Goal: Task Accomplishment & Management: Manage account settings

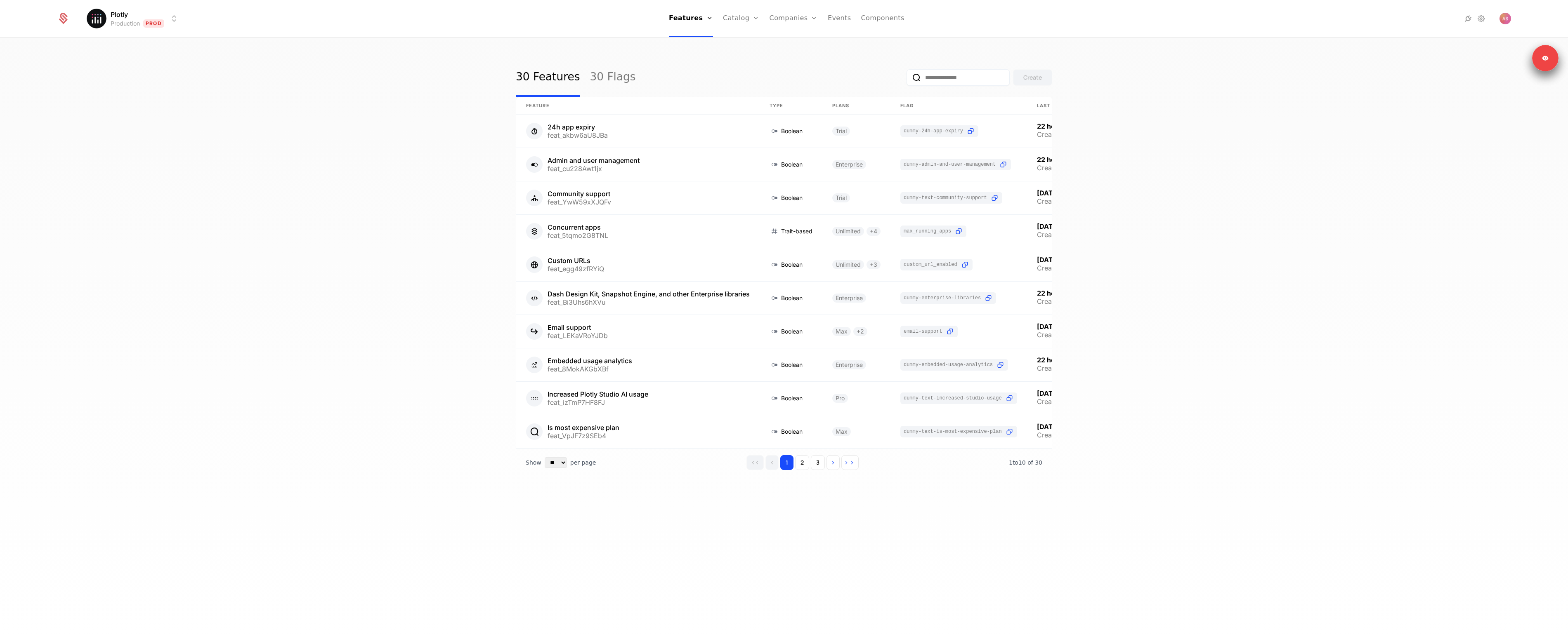
click at [247, 83] on div "30 Features 30 Flags Create Feature Type Plans Flag Last Modified 24h app expir…" at bounding box center [784, 342] width 1568 height 606
click at [703, 51] on div "30 Features 30 Flags Create Feature Type Plans Flag Last Modified 24h app expir…" at bounding box center [784, 342] width 1568 height 606
click at [742, 44] on link "Plans" at bounding box center [754, 45] width 43 height 10
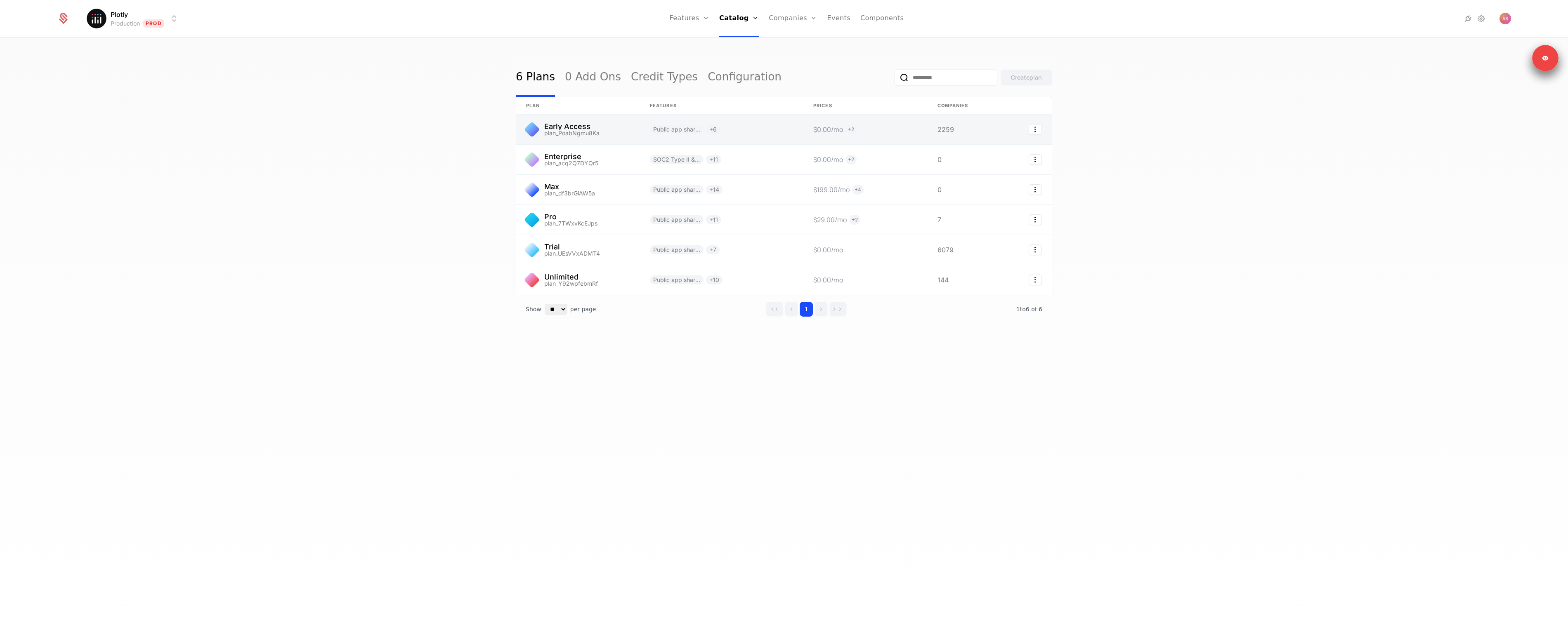
click at [598, 130] on link at bounding box center [578, 129] width 124 height 29
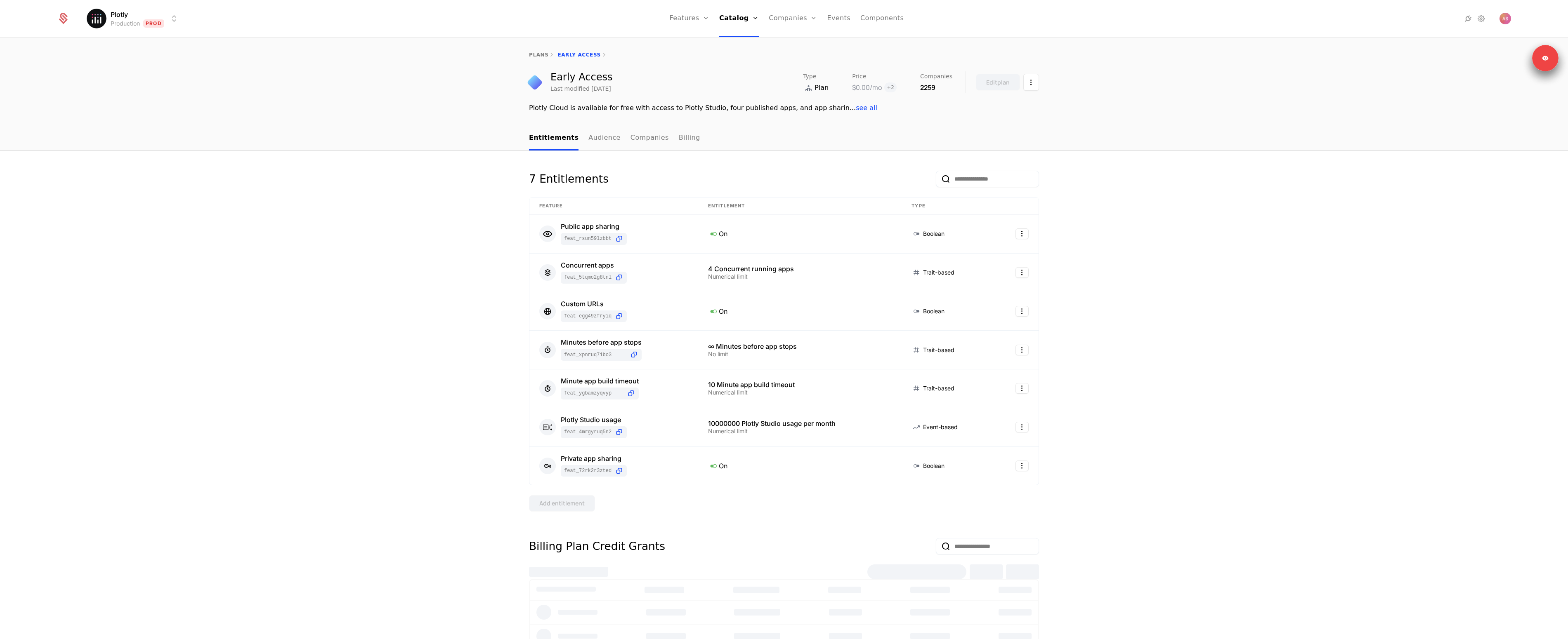
click at [360, 258] on div "7 Entitlements Feature Entitlement Type Public app sharing feat_RSuN59LZBBt On …" at bounding box center [784, 532] width 1568 height 763
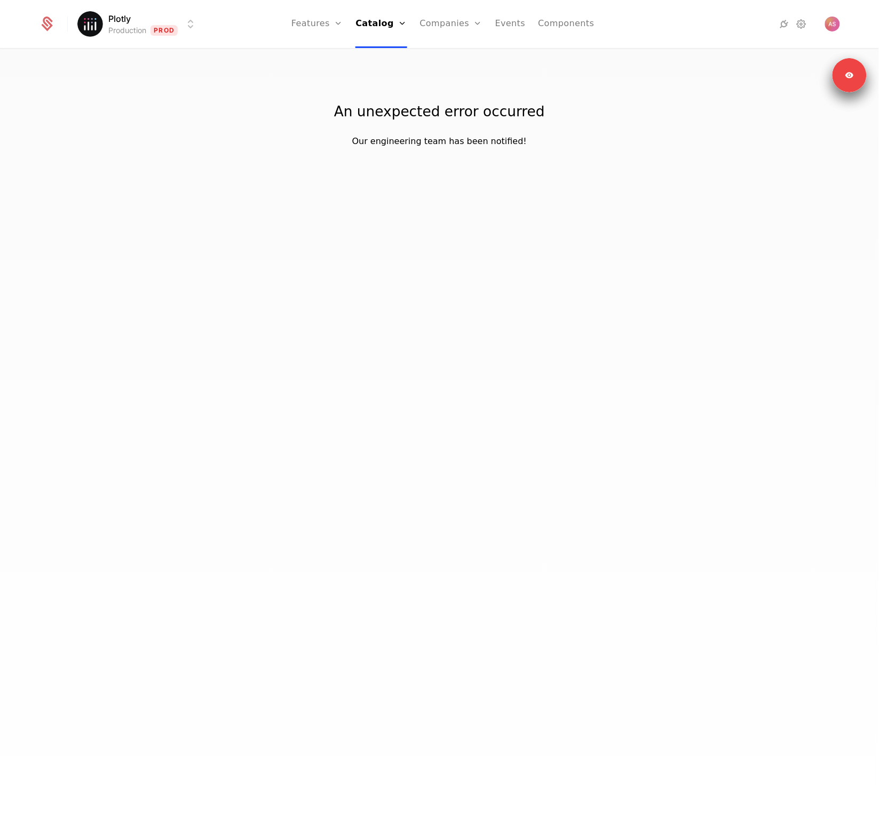
click at [612, 193] on div "Plotly Production Prod Features Features Flags Catalog Plans Add Ons Credits Co…" at bounding box center [439, 413] width 879 height 827
drag, startPoint x: 877, startPoint y: 358, endPoint x: 932, endPoint y: 374, distance: 56.7
click at [879, 374] on html "Plotly Production Prod Features Features Flags Catalog Plans Add Ons Credits Co…" at bounding box center [439, 413] width 879 height 827
click at [836, 21] on img "Open user button" at bounding box center [832, 24] width 15 height 15
click at [729, 112] on button "Sign out" at bounding box center [740, 112] width 202 height 27
